Goal: Information Seeking & Learning: Find contact information

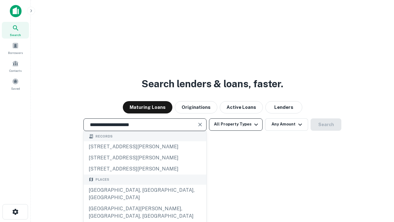
click at [145, 203] on div "Santa Monica, CA, USA" at bounding box center [145, 194] width 123 height 18
type input "**********"
click at [236, 124] on button "All Property Types" at bounding box center [236, 124] width 54 height 12
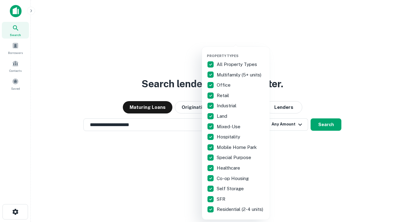
click at [241, 52] on button "button" at bounding box center [241, 52] width 68 height 0
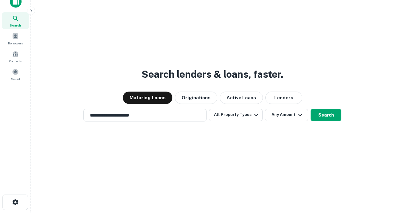
scroll to position [4, 74]
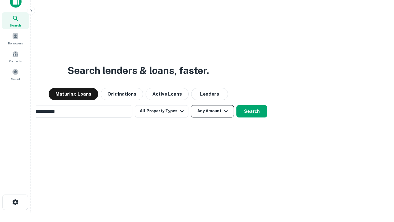
click at [191, 105] on button "Any Amount" at bounding box center [212, 111] width 43 height 12
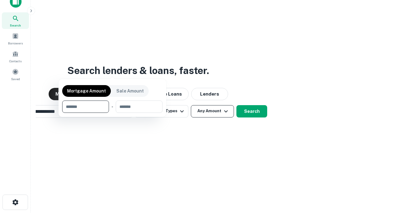
scroll to position [10, 0]
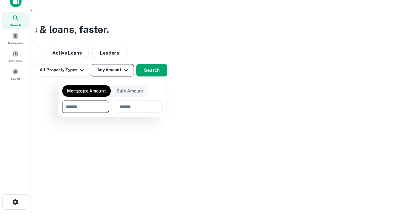
type input "*******"
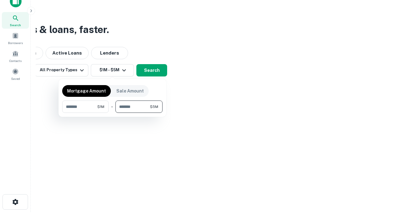
type input "*******"
click at [112, 113] on button "button" at bounding box center [112, 113] width 100 height 0
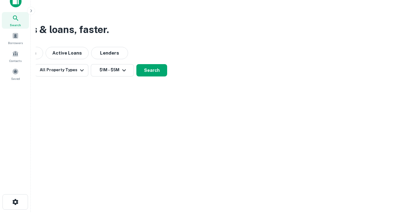
scroll to position [10, 0]
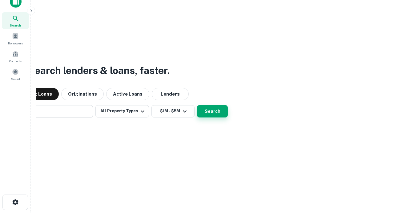
click at [197, 105] on button "Search" at bounding box center [212, 111] width 31 height 12
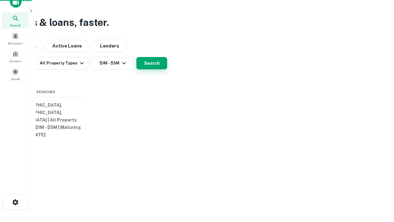
scroll to position [10, 0]
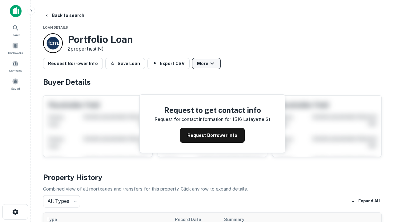
click at [206, 63] on button "More" at bounding box center [206, 63] width 29 height 11
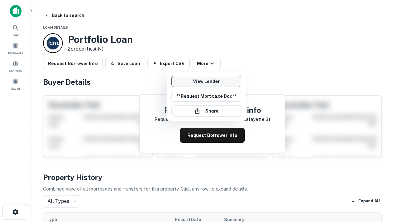
click at [206, 81] on link "View Lender" at bounding box center [207, 81] width 70 height 11
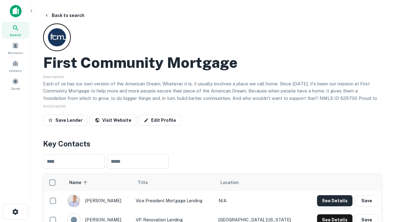
click at [335, 200] on button "See Details" at bounding box center [334, 200] width 35 height 11
click at [15, 212] on icon "button" at bounding box center [15, 211] width 7 height 7
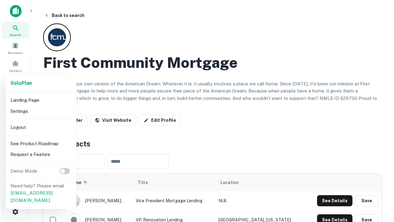
click at [41, 127] on li "Logout" at bounding box center [41, 127] width 66 height 11
